Goal: Task Accomplishment & Management: Manage account settings

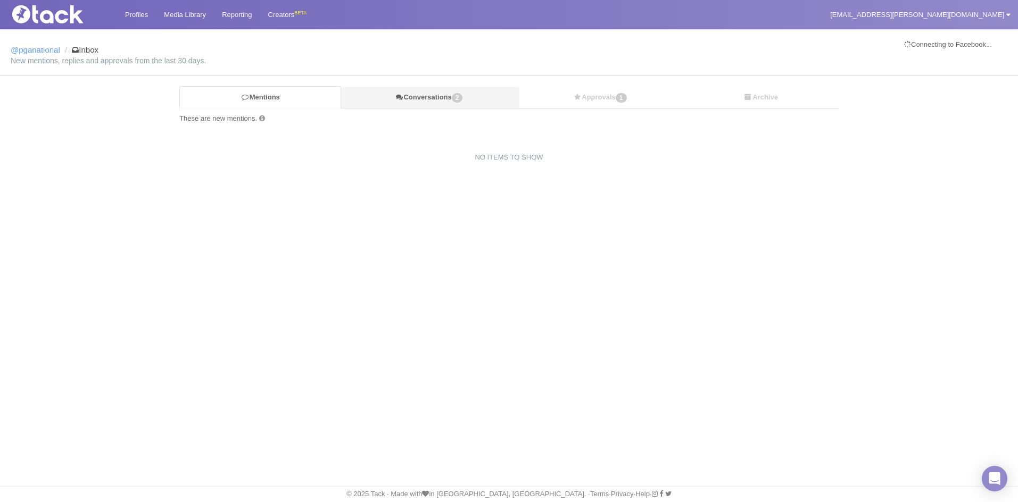
click at [431, 99] on link "Conversations 2" at bounding box center [430, 98] width 178 height 22
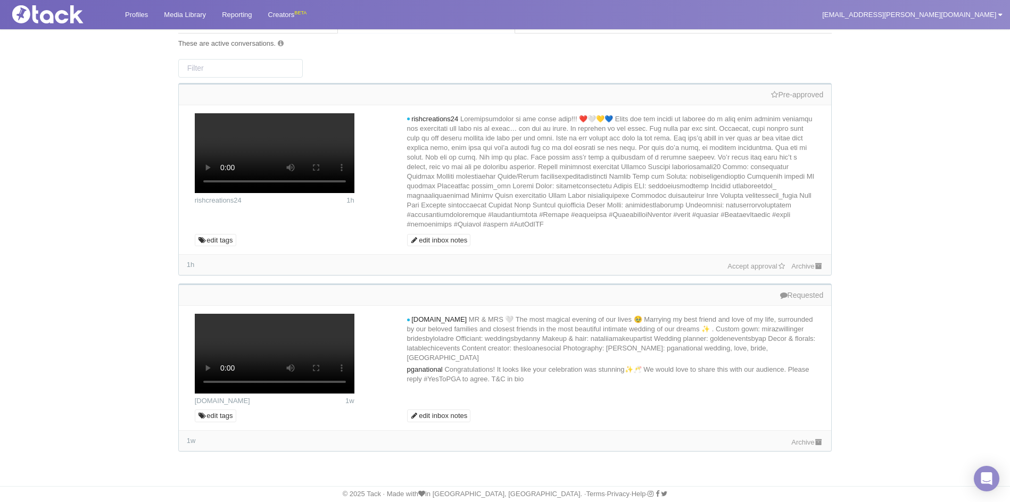
scroll to position [160, 0]
click at [762, 270] on link "Accept approval" at bounding box center [756, 266] width 59 height 8
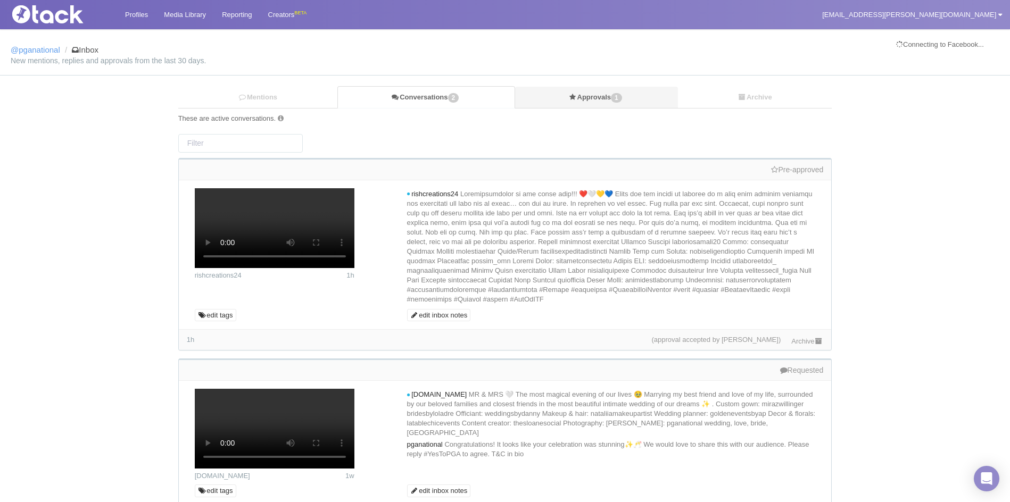
click at [589, 93] on link "Approvals 1" at bounding box center [596, 98] width 163 height 22
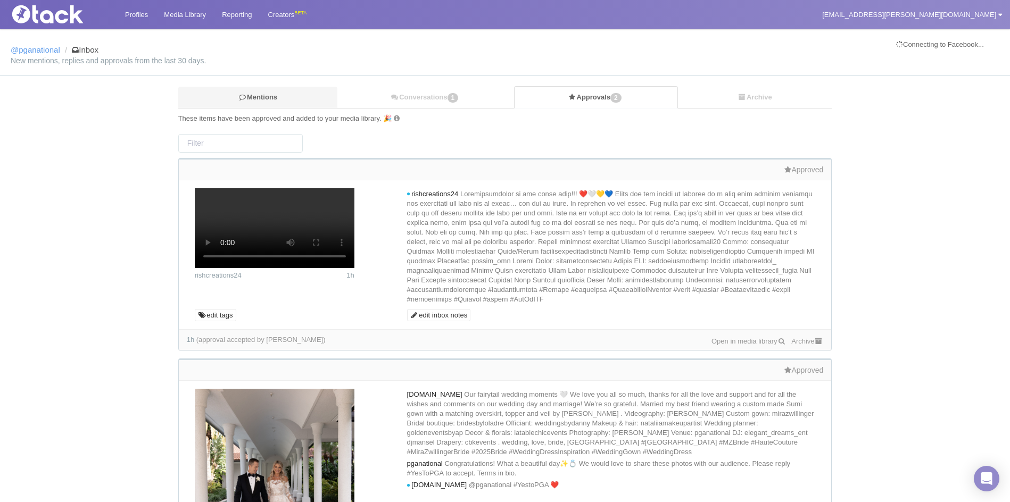
click at [268, 102] on link "Mentions" at bounding box center [257, 98] width 159 height 22
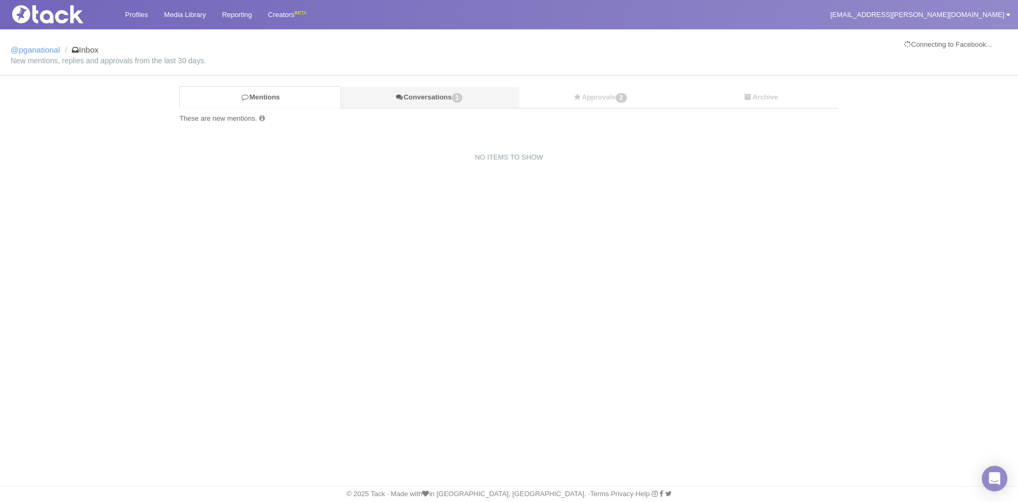
click at [430, 95] on link "Conversations 1" at bounding box center [430, 98] width 178 height 22
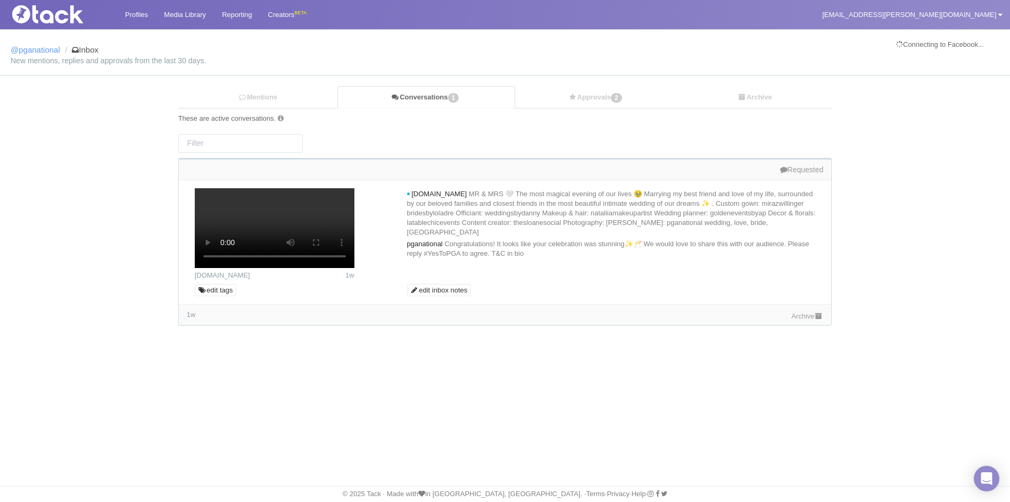
scroll to position [78, 0]
click at [819, 320] on icon at bounding box center [818, 316] width 9 height 7
click at [285, 92] on link "Mentions" at bounding box center [257, 98] width 159 height 22
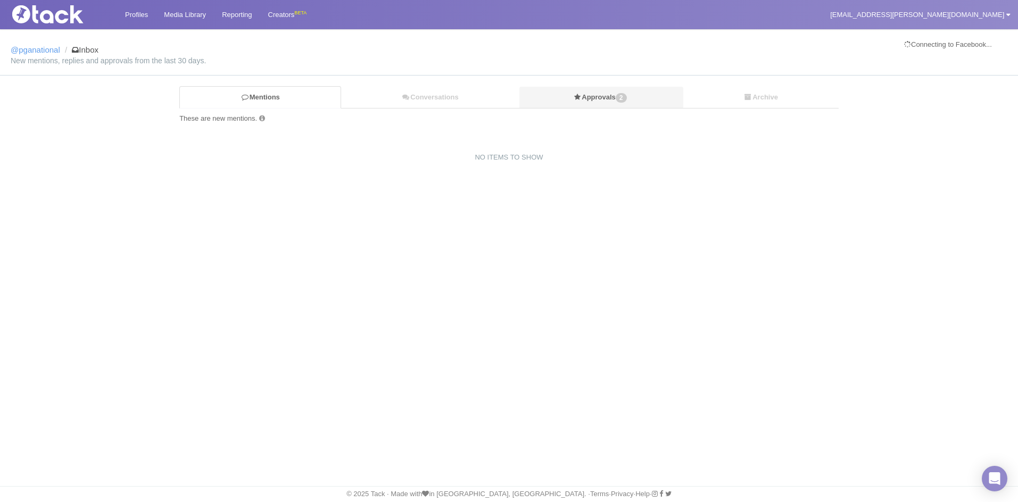
click at [614, 89] on link "Approvals 2" at bounding box center [601, 98] width 164 height 22
